Goal: Find specific page/section: Find specific page/section

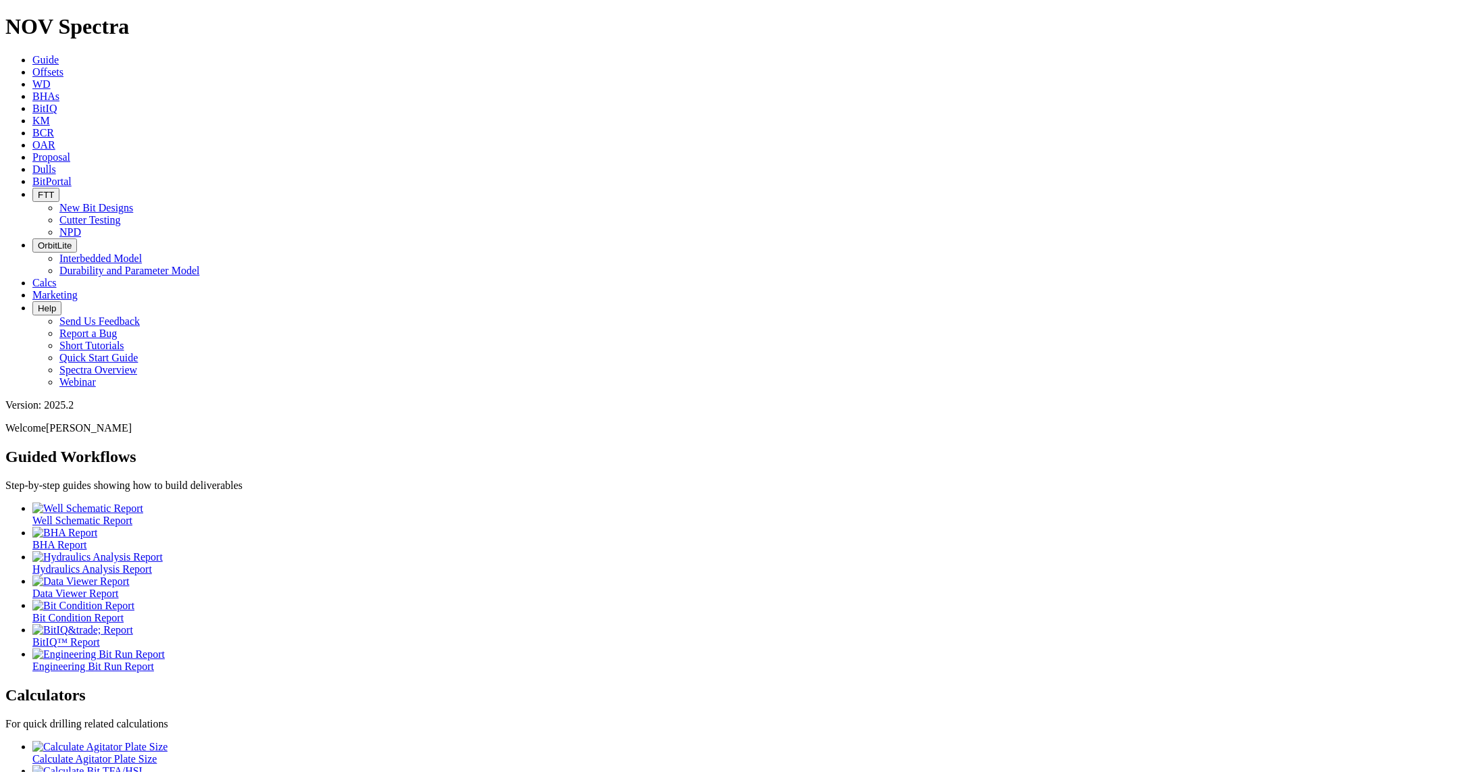
click at [56, 163] on span "Dulls" at bounding box center [44, 168] width 24 height 11
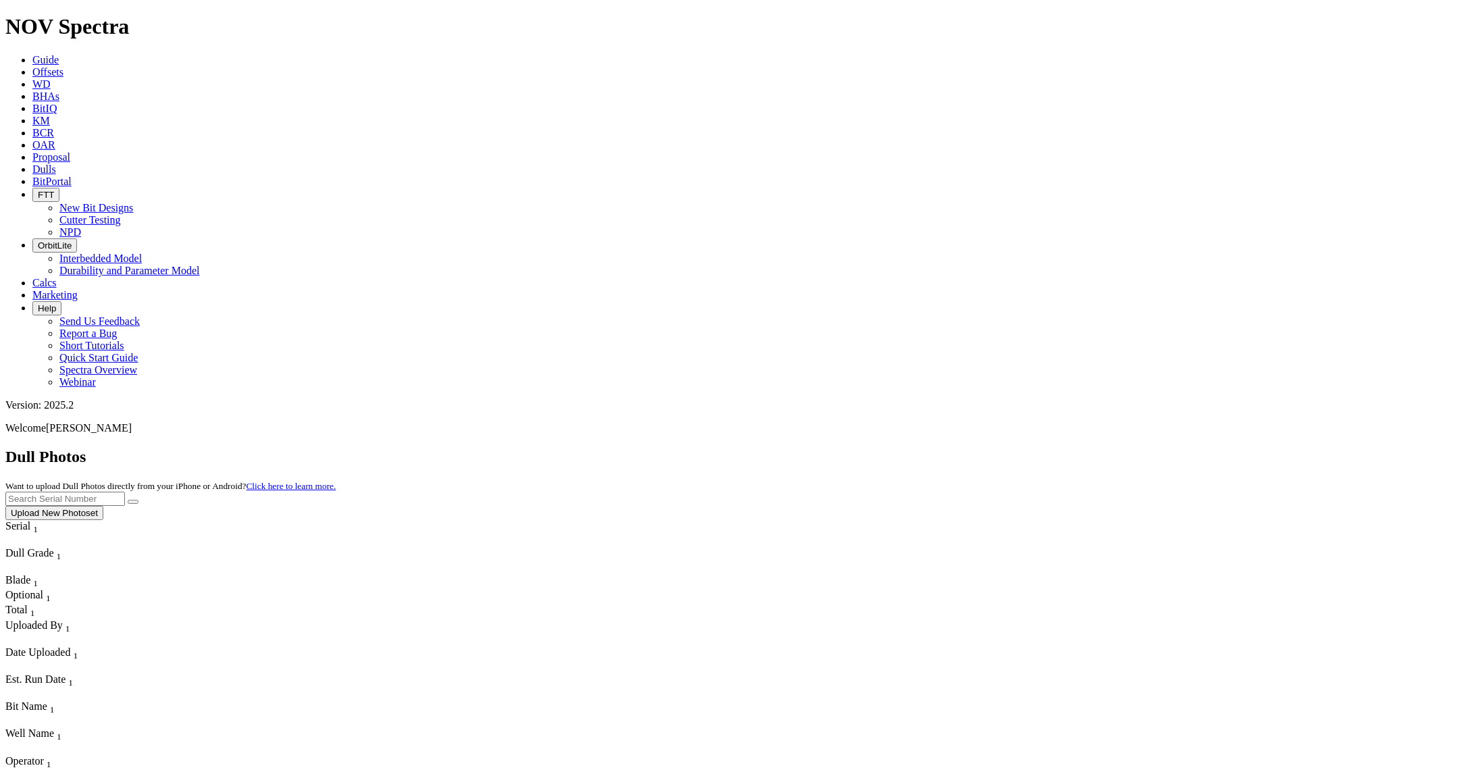
click at [125, 492] on input "text" at bounding box center [65, 499] width 120 height 14
paste input "A316761"
type input "A316761"
click at [133, 502] on icon "submit" at bounding box center [133, 502] width 0 height 0
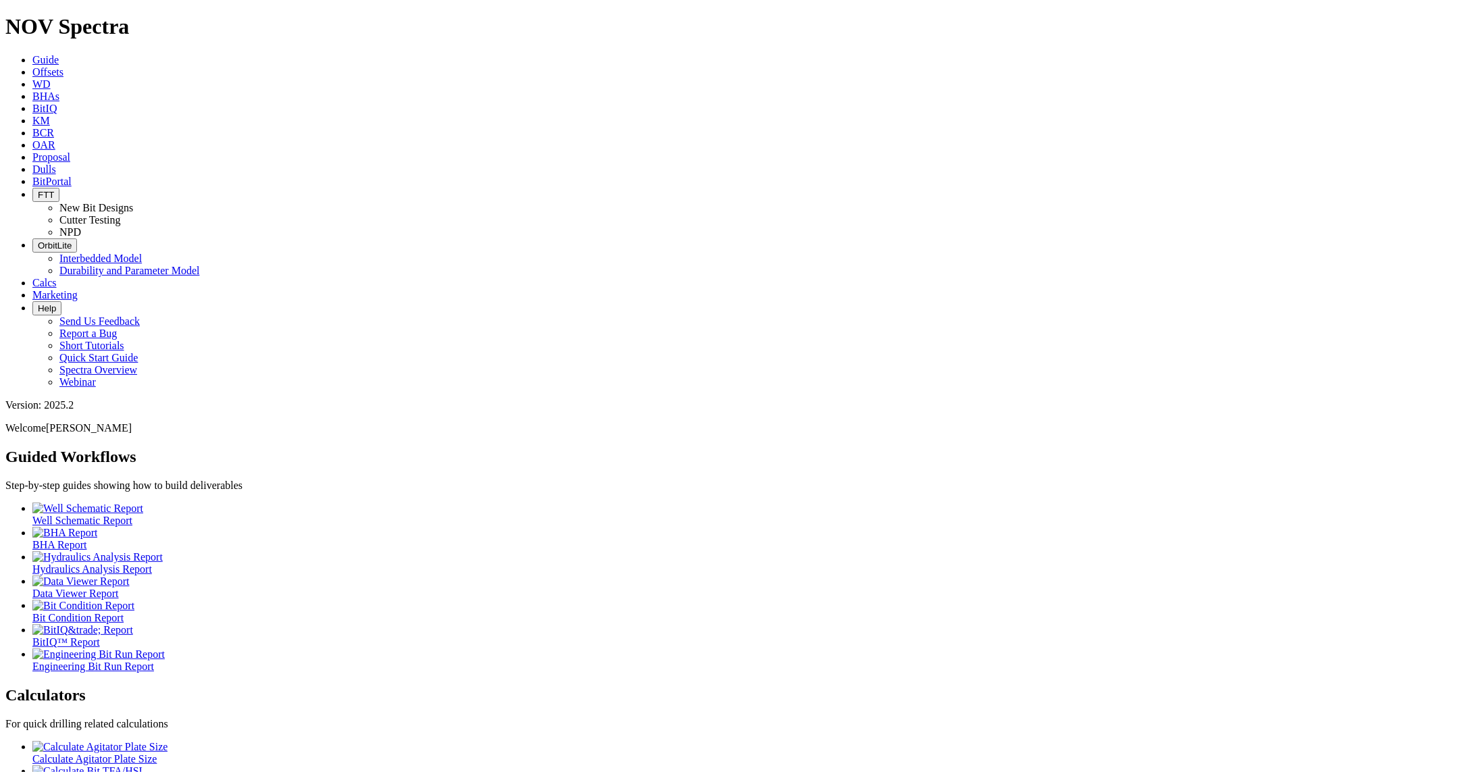
click at [59, 188] on button "FTT" at bounding box center [45, 195] width 27 height 14
click at [81, 226] on link "NPD" at bounding box center [70, 231] width 22 height 11
